Goal: Submit feedback/report problem

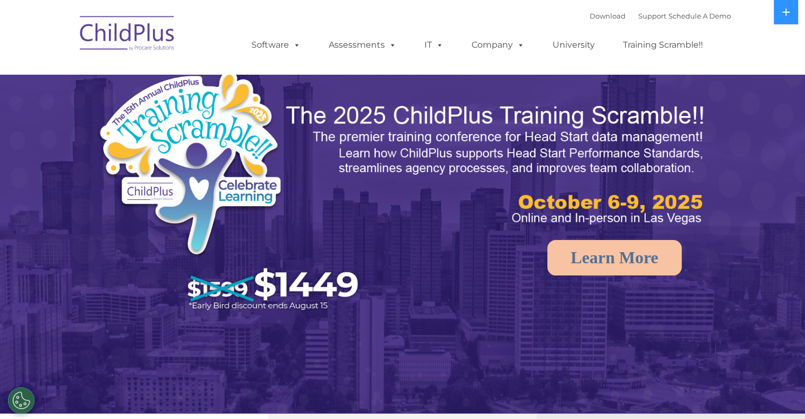
select select "MEDIUM"
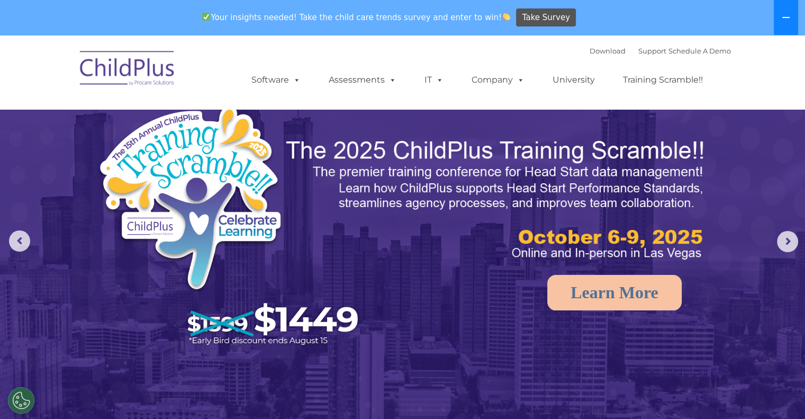
click at [782, 23] on button at bounding box center [786, 17] width 24 height 35
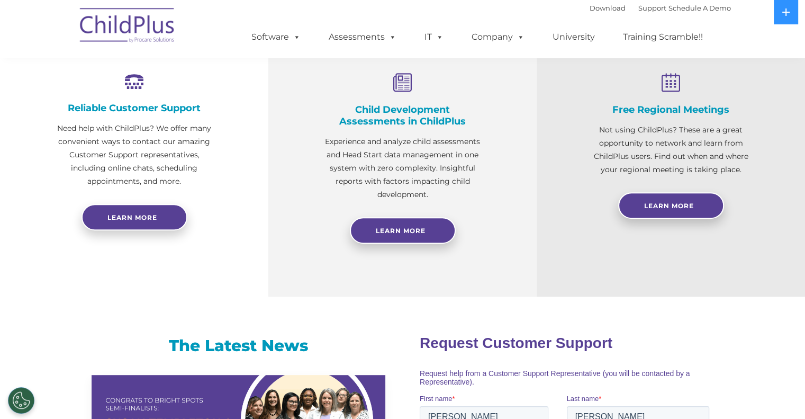
scroll to position [405, 0]
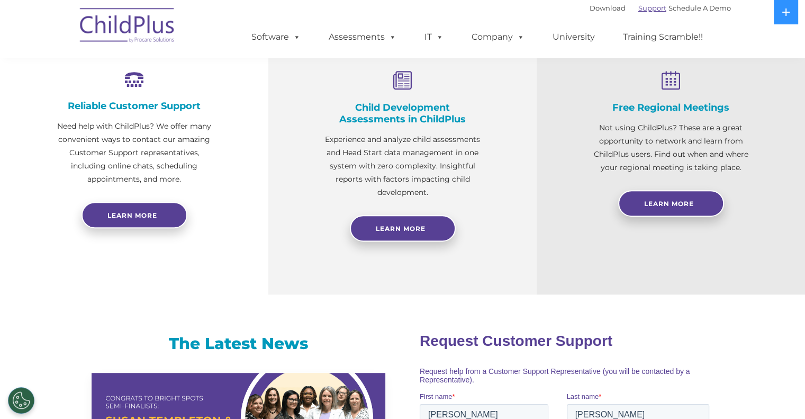
click at [644, 8] on link "Support" at bounding box center [652, 8] width 28 height 8
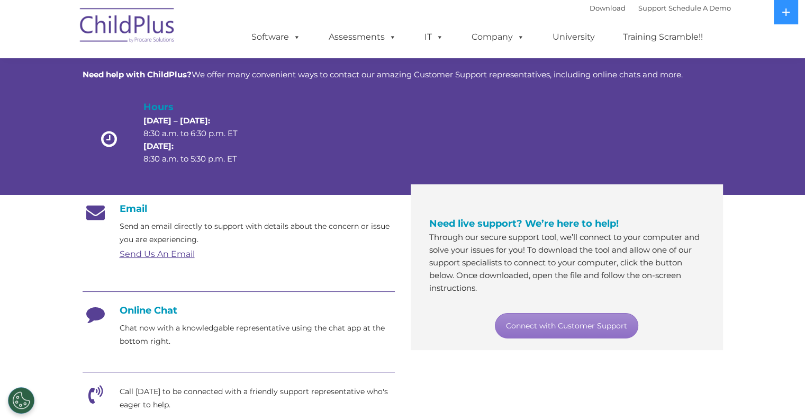
scroll to position [47, 0]
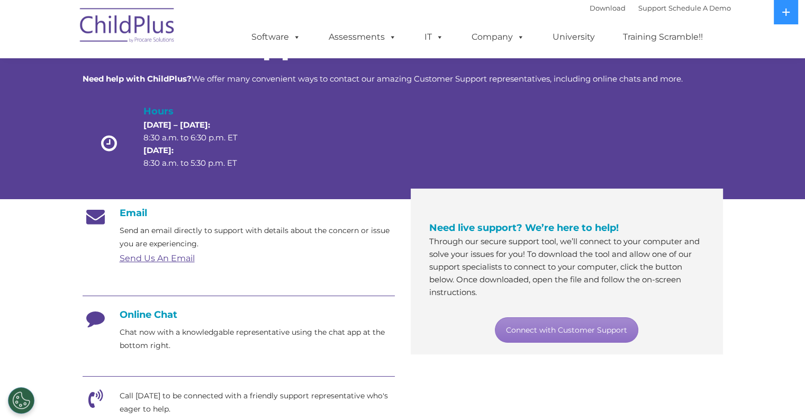
click at [137, 325] on p "Chat now with a knowledgable representative using the chat app at the bottom ri…" at bounding box center [257, 338] width 275 height 26
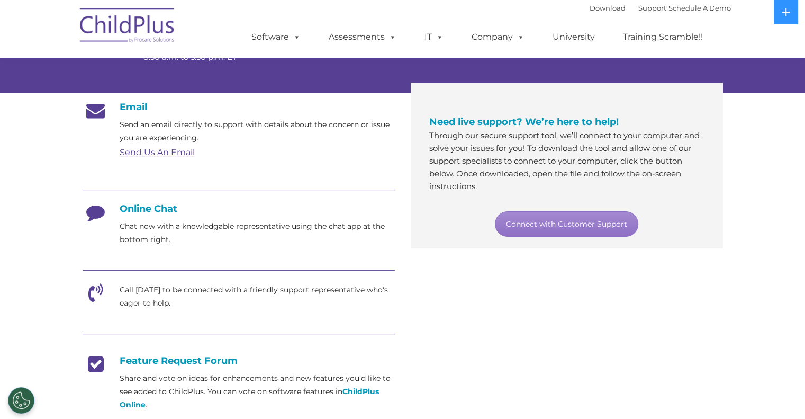
scroll to position [151, 0]
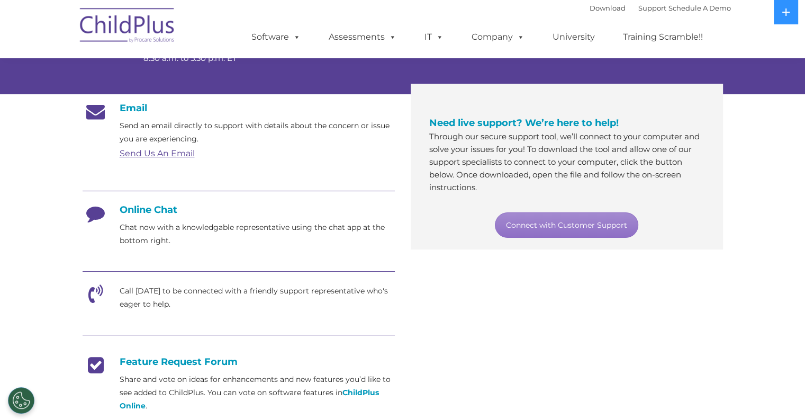
click at [149, 156] on link "Send Us An Email" at bounding box center [157, 153] width 75 height 10
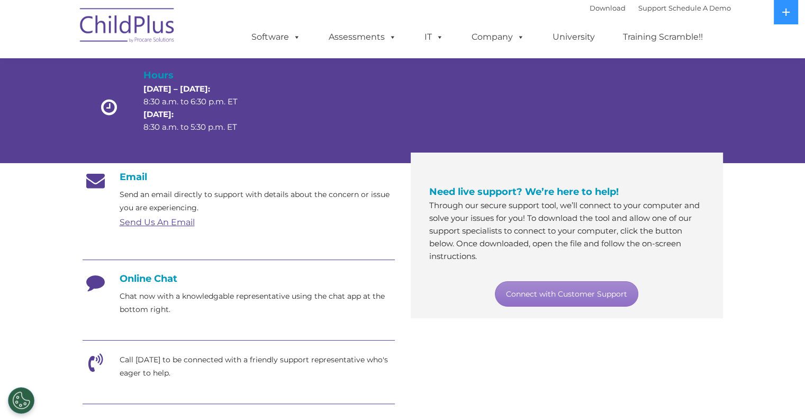
scroll to position [8, 0]
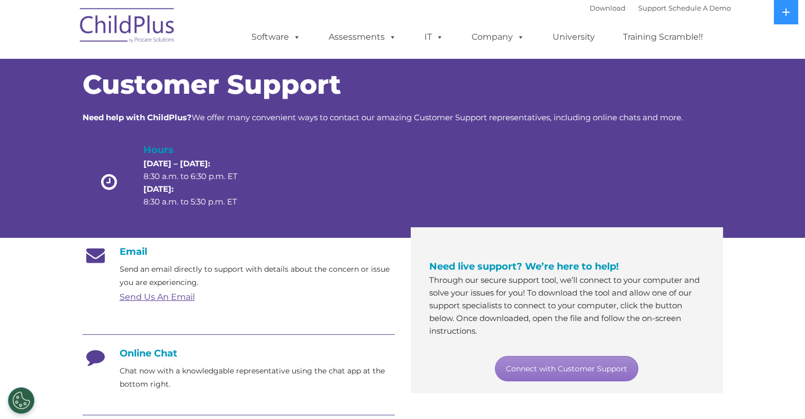
click at [159, 25] on img at bounding box center [128, 27] width 106 height 53
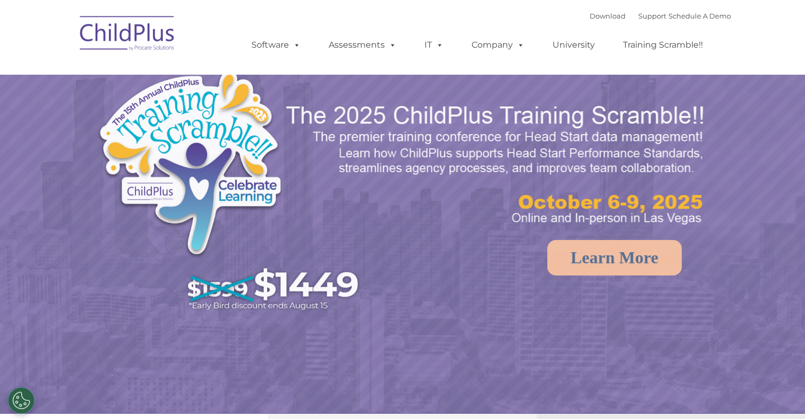
select select "MEDIUM"
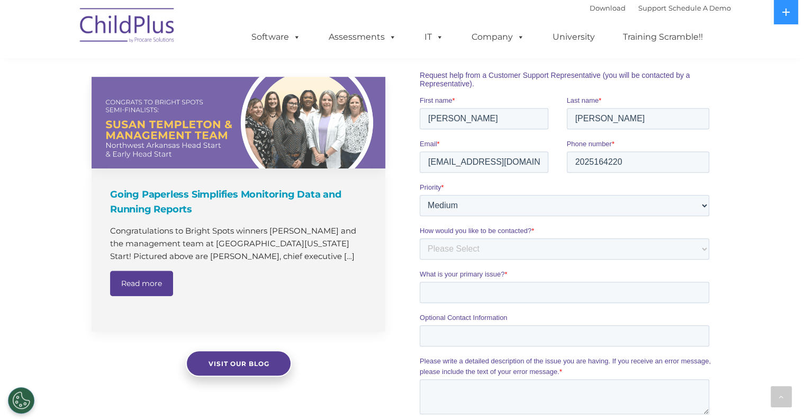
scroll to position [706, 0]
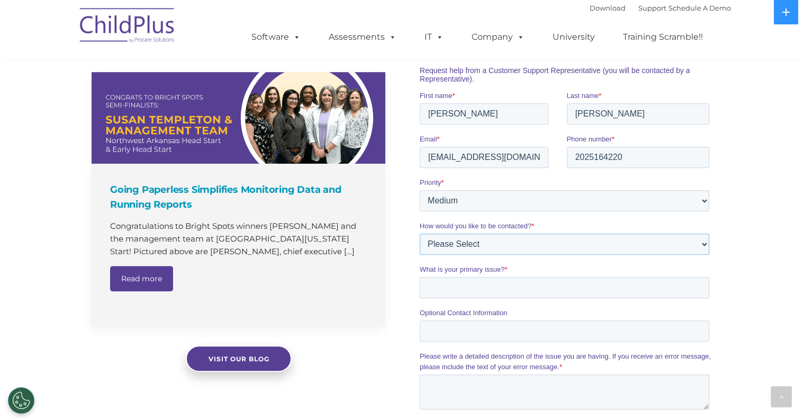
click at [527, 244] on select "Please Select Phone Email" at bounding box center [564, 243] width 289 height 21
select select "Email"
click at [420, 233] on select "Please Select Phone Email" at bounding box center [564, 243] width 289 height 21
click at [493, 286] on input "What is your primary issue? *" at bounding box center [564, 286] width 289 height 21
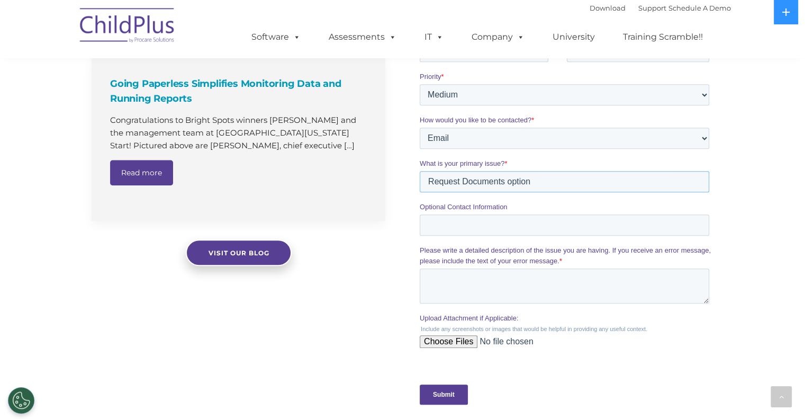
type input "Request Documents option"
click at [474, 275] on textarea "Please write a detailed description of the issue you are having. If you receive…" at bounding box center [564, 285] width 289 height 35
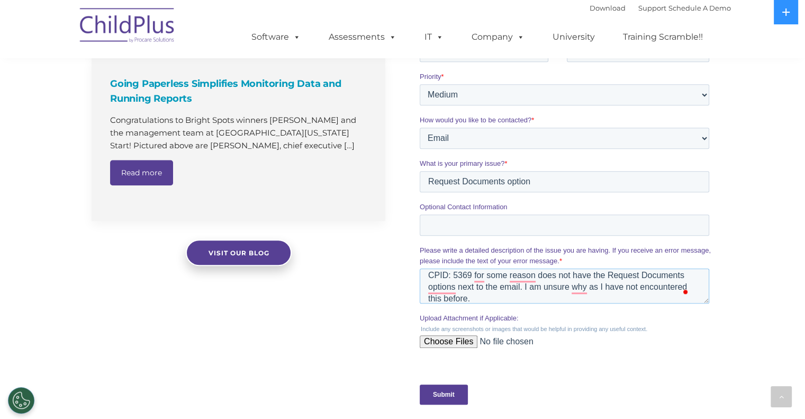
scroll to position [0, 0]
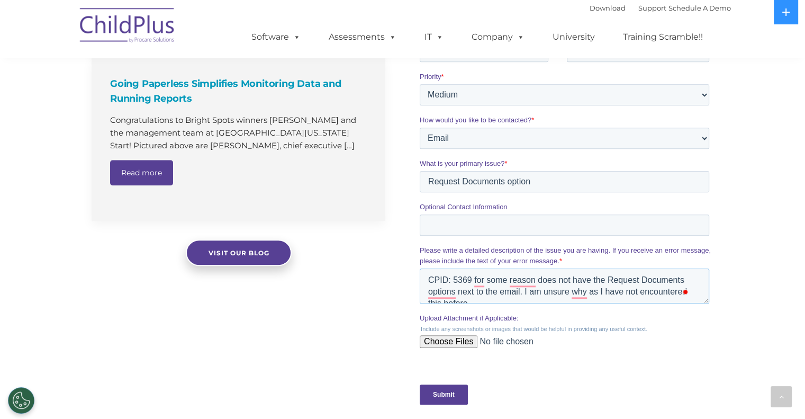
drag, startPoint x: 476, startPoint y: 301, endPoint x: 399, endPoint y: 266, distance: 84.3
click at [420, 266] on html "Request Customer Support Request help from a Customer Support Representative (y…" at bounding box center [567, 169] width 294 height 507
click at [414, 291] on button "See rewrite suggestions" at bounding box center [410, 286] width 8 height 33
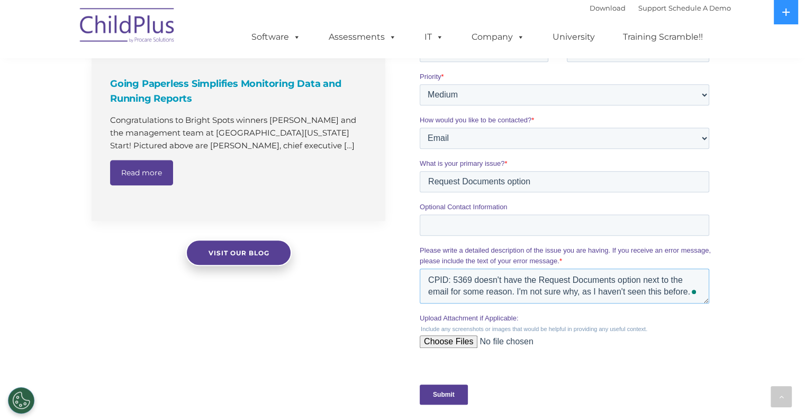
drag, startPoint x: 512, startPoint y: 293, endPoint x: 452, endPoint y: 293, distance: 59.3
click at [452, 293] on textarea "CPID: 5369 doesn't have the Request Documents option next to the email for some…" at bounding box center [564, 285] width 289 height 35
click at [629, 297] on textarea "CPID: 5369 doesn't have the Request Documents option next to the email. I'm not…" at bounding box center [564, 285] width 289 height 35
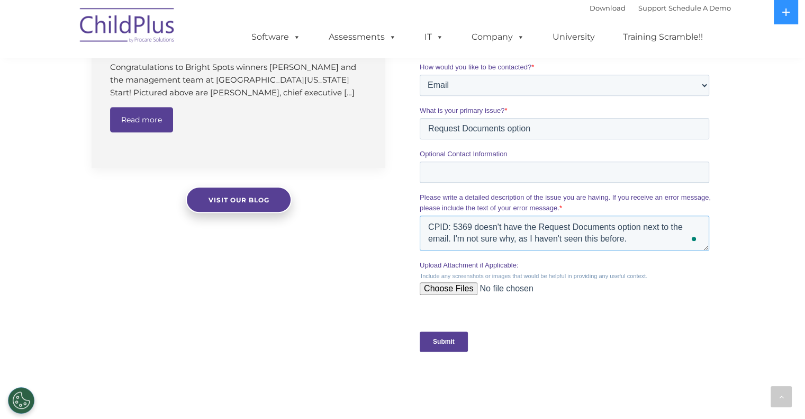
scroll to position [812, 0]
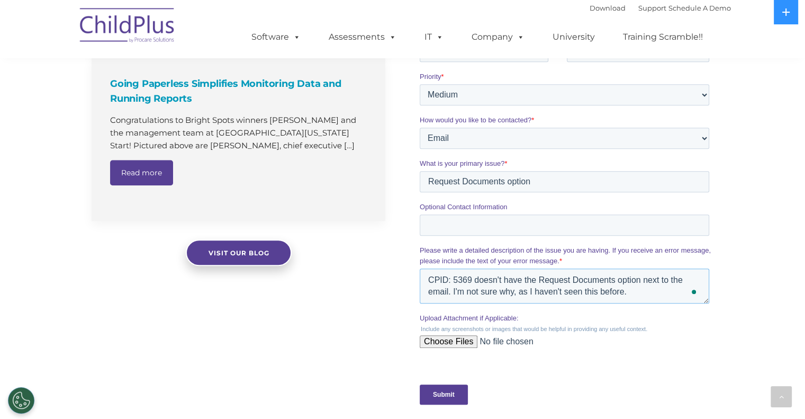
type textarea "CPID: 5369 doesn't have the Request Documents option next to the email. I'm not…"
click at [463, 340] on input "Upload Attachment if Applicable:" at bounding box center [564, 345] width 289 height 21
type input "C:\fakepath\Screenshot 2025-09-18 161129.png"
click at [432, 396] on input "Submit" at bounding box center [444, 394] width 48 height 20
